Goal: Transaction & Acquisition: Purchase product/service

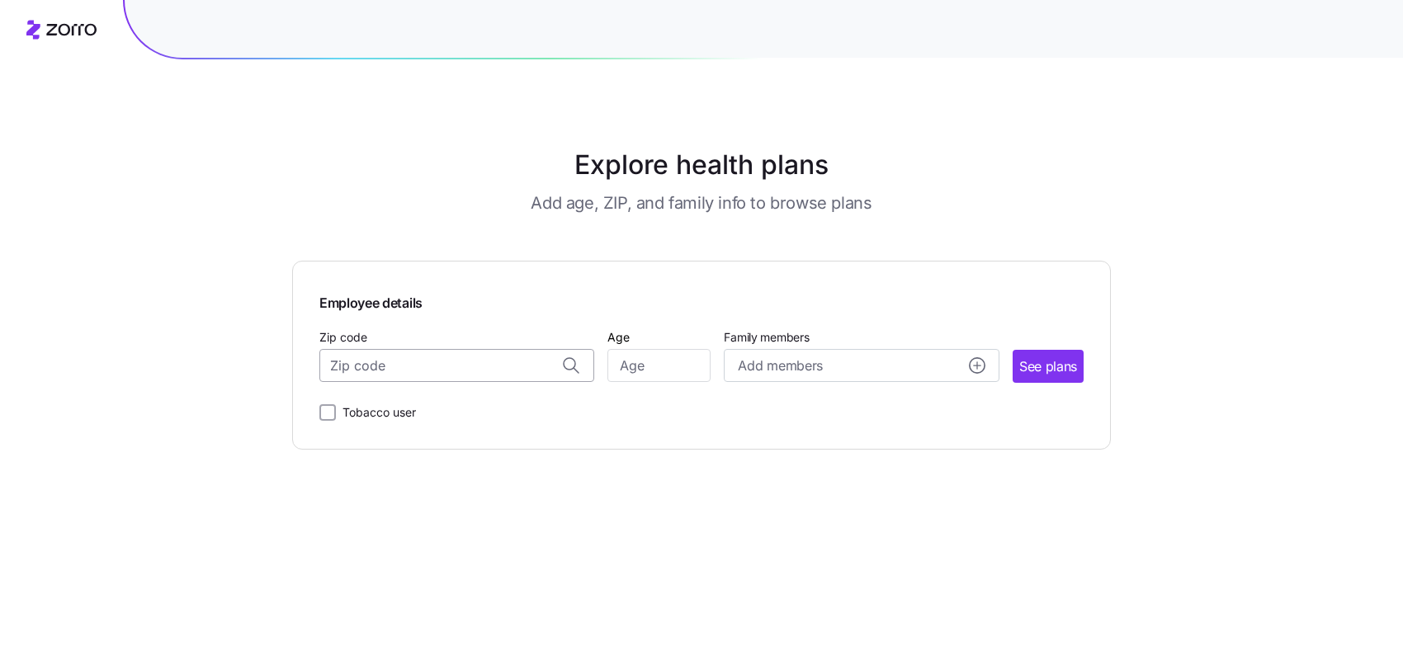
click at [348, 363] on input "Zip code" at bounding box center [456, 365] width 275 height 33
click at [379, 363] on input "Zip code" at bounding box center [456, 365] width 275 height 33
type input "77086"
click at [676, 370] on input "Age" at bounding box center [659, 365] width 103 height 33
drag, startPoint x: 649, startPoint y: 366, endPoint x: 630, endPoint y: 373, distance: 20.1
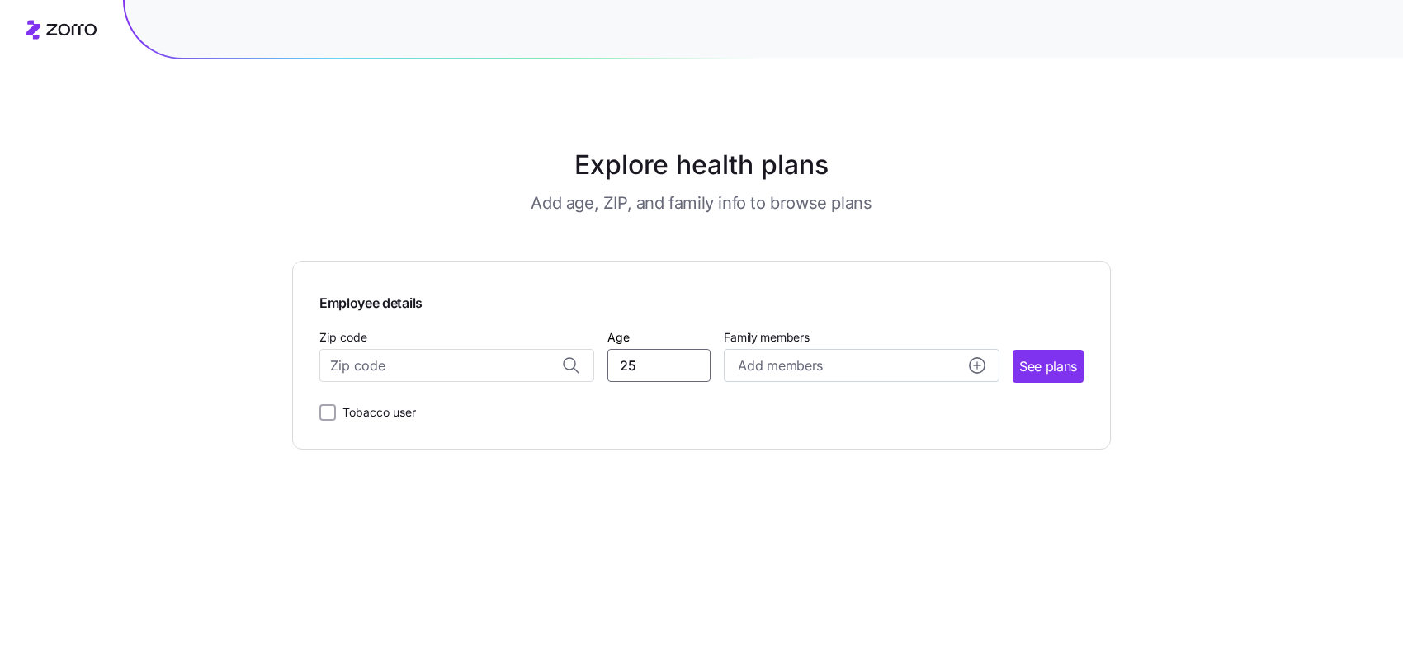
click at [630, 373] on input "25" at bounding box center [659, 365] width 103 height 33
type input "20"
click at [695, 366] on span "See plans" at bounding box center [1048, 367] width 58 height 21
click at [362, 370] on input "Zip code" at bounding box center [456, 365] width 275 height 33
click at [413, 401] on span "77084, [GEOGRAPHIC_DATA], [GEOGRAPHIC_DATA]" at bounding box center [453, 410] width 231 height 21
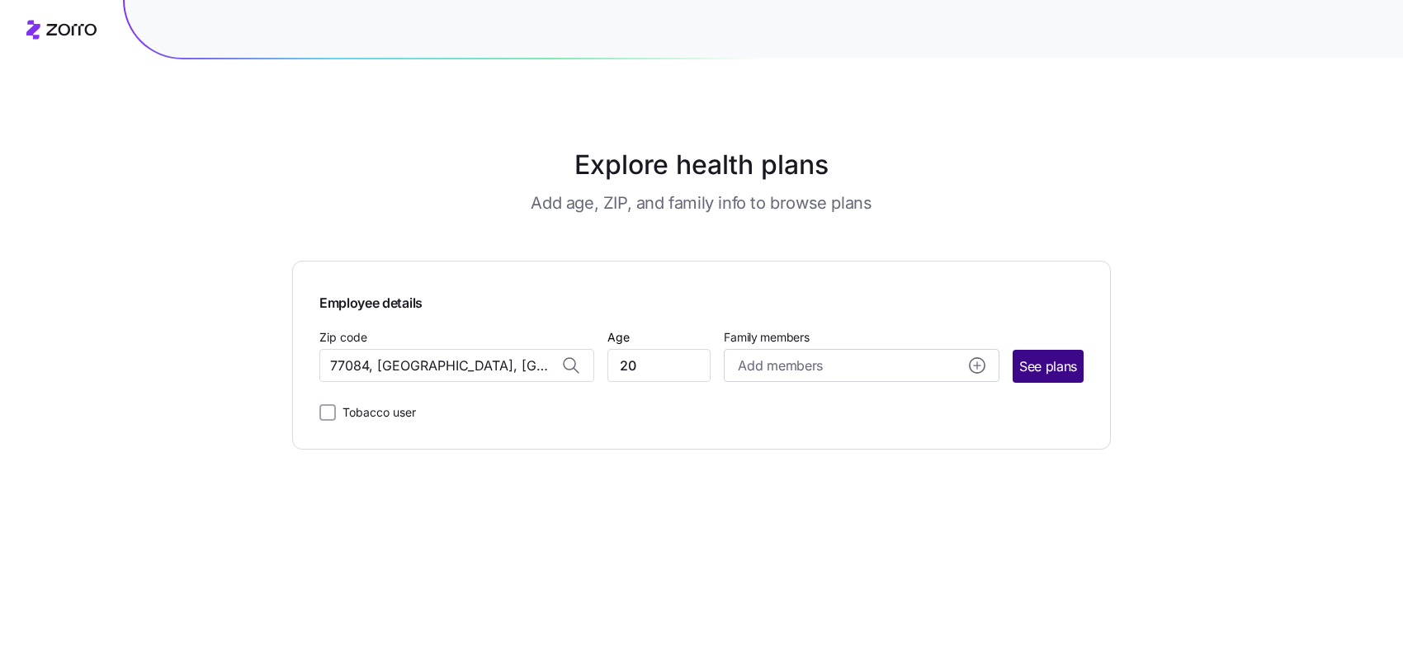
type input "77084, [GEOGRAPHIC_DATA], [GEOGRAPHIC_DATA]"
click at [695, 369] on span "See plans" at bounding box center [1048, 367] width 58 height 21
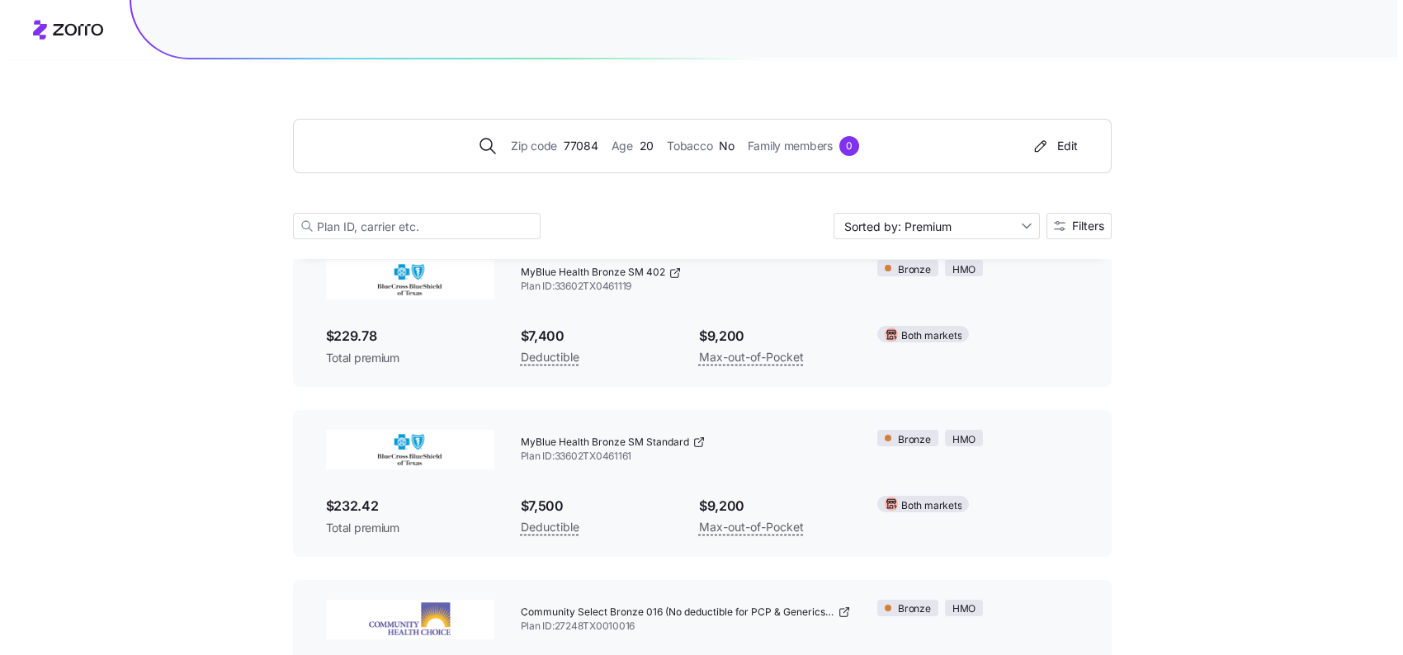
scroll to position [83, 0]
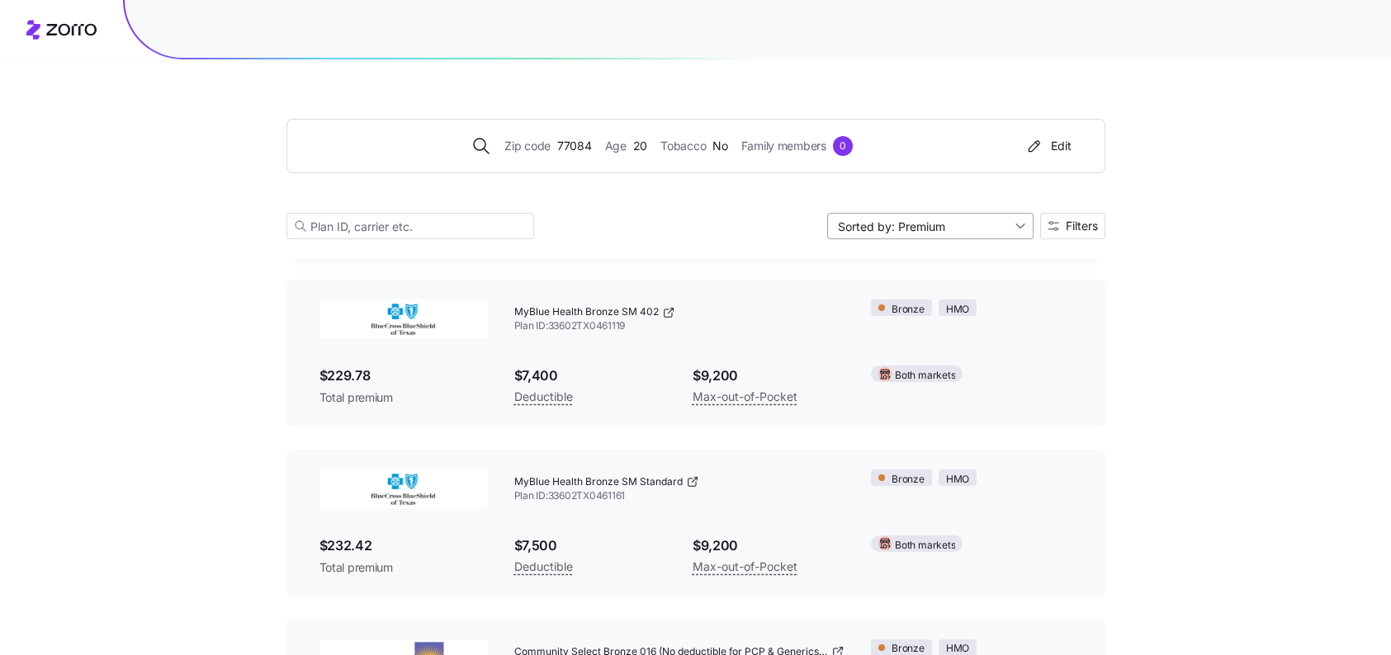
click at [695, 229] on input "Sorted by: Premium" at bounding box center [930, 226] width 206 height 26
click at [695, 224] on span "Filters" at bounding box center [1072, 226] width 50 height 12
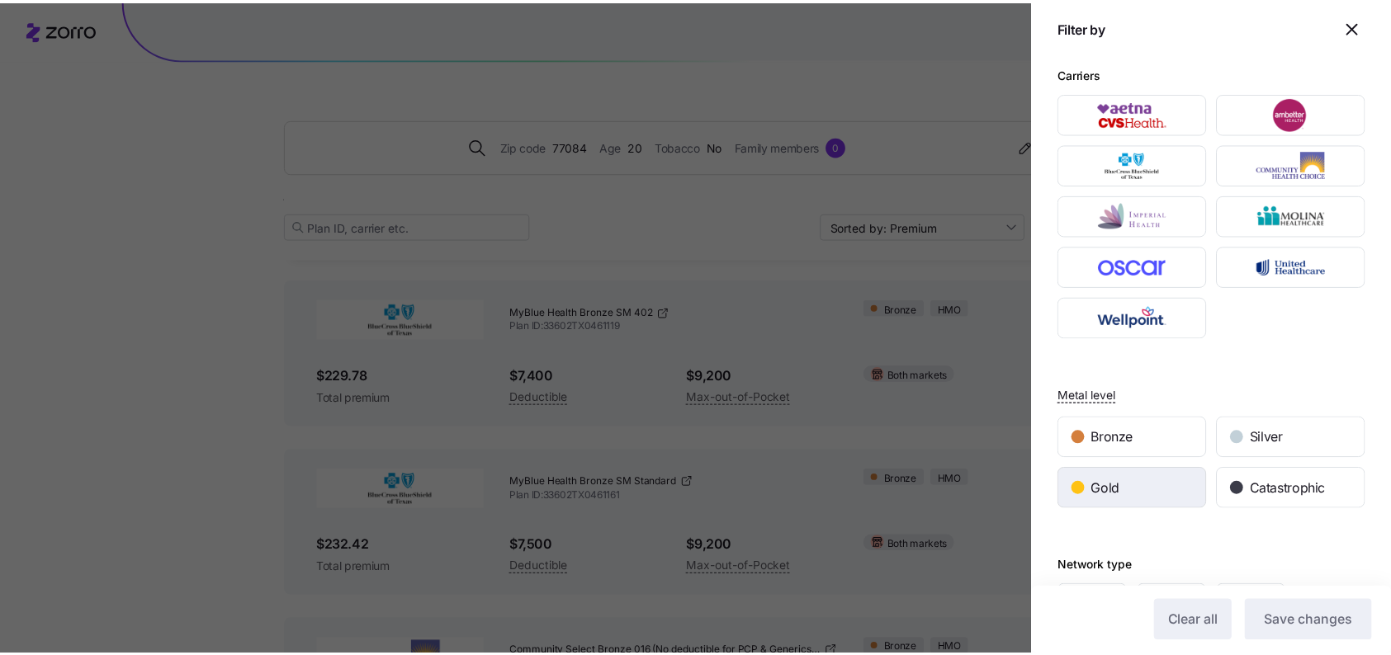
scroll to position [0, 0]
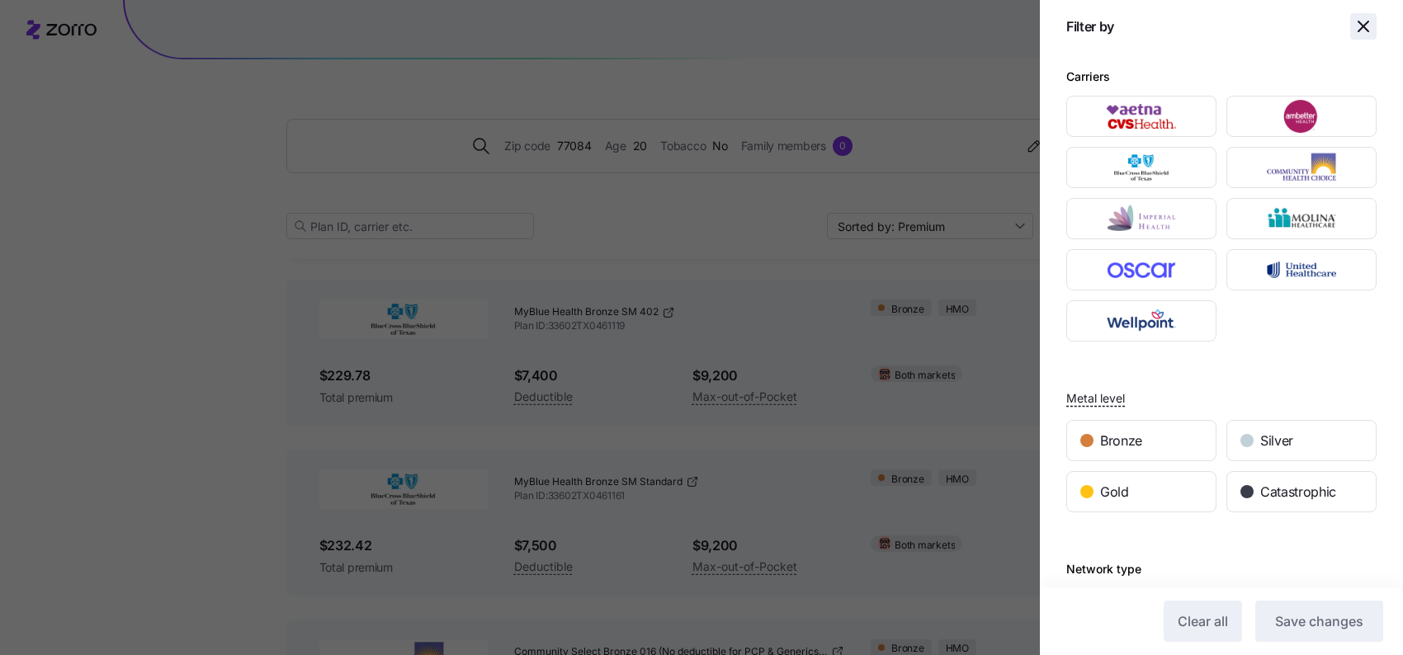
click at [695, 29] on icon "button" at bounding box center [1364, 27] width 20 height 20
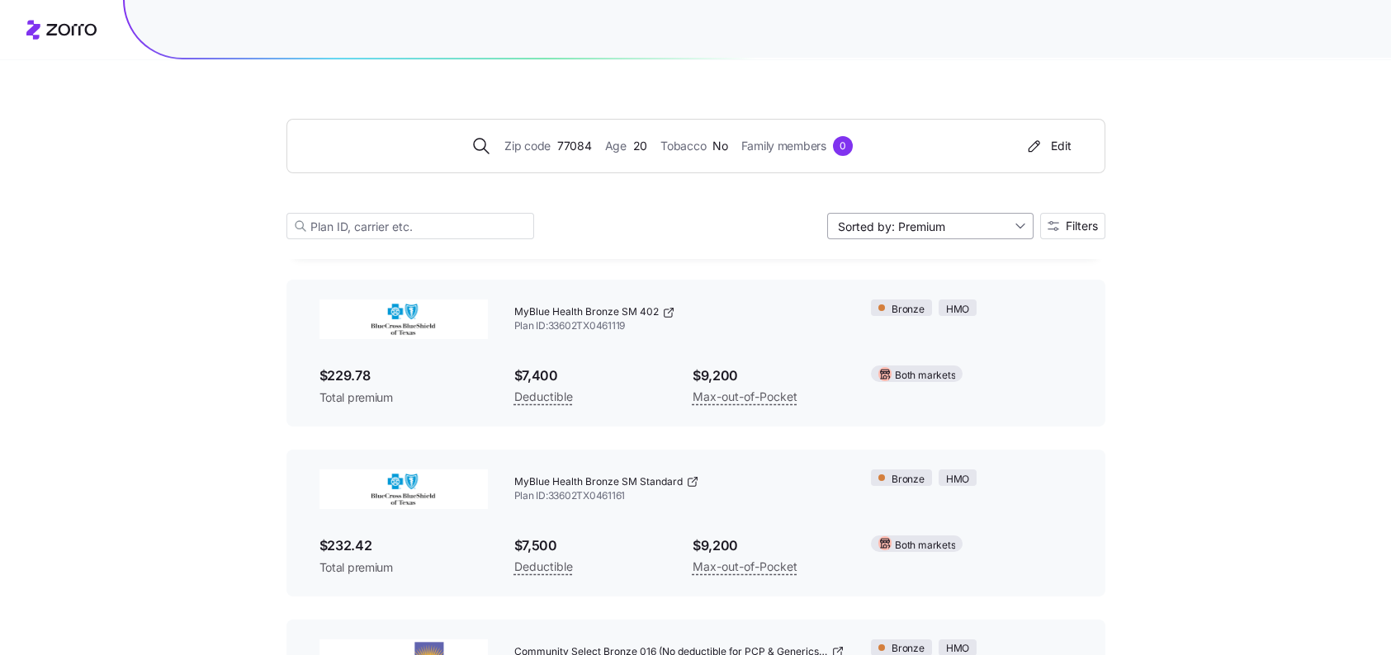
click at [695, 226] on input "Sorted by: Premium" at bounding box center [930, 226] width 206 height 26
click at [695, 296] on div "Deductible" at bounding box center [928, 289] width 193 height 25
type input "Sorted by: Deductible"
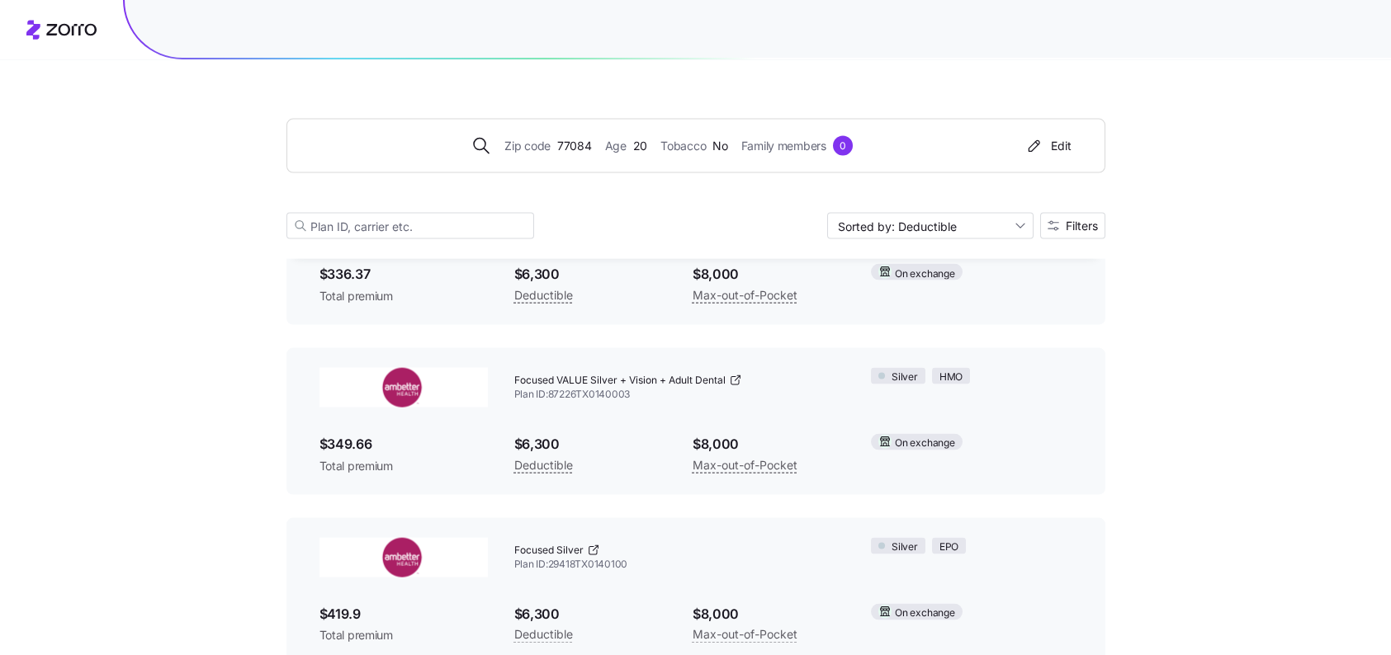
scroll to position [18773, 0]
